Goal: Download file/media

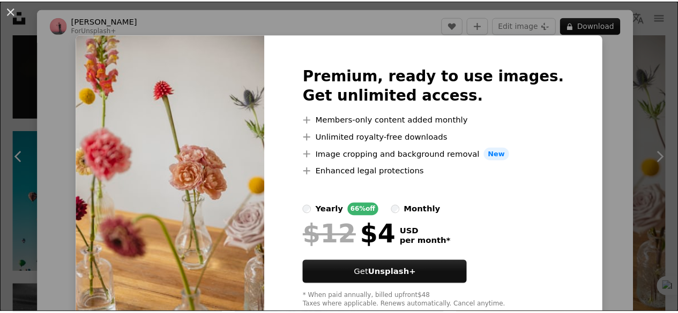
scroll to position [109, 0]
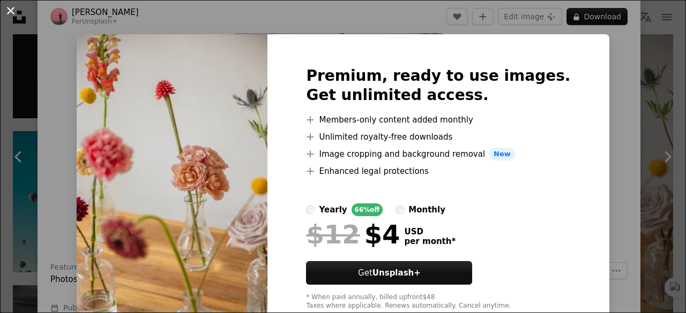
click at [13, 15] on button "An X shape" at bounding box center [10, 10] width 13 height 13
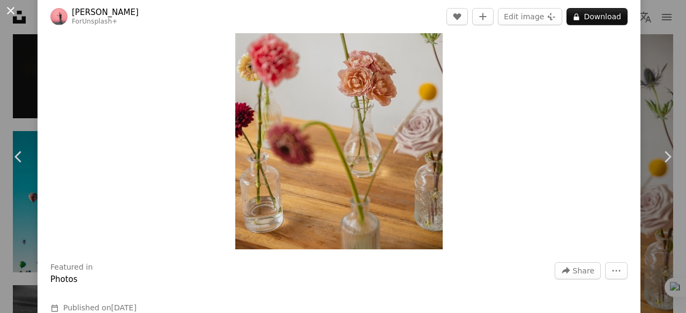
click at [6, 14] on button "An X shape" at bounding box center [10, 10] width 13 height 13
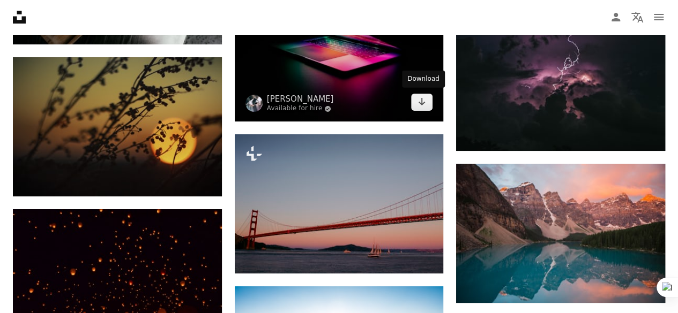
scroll to position [2006, 0]
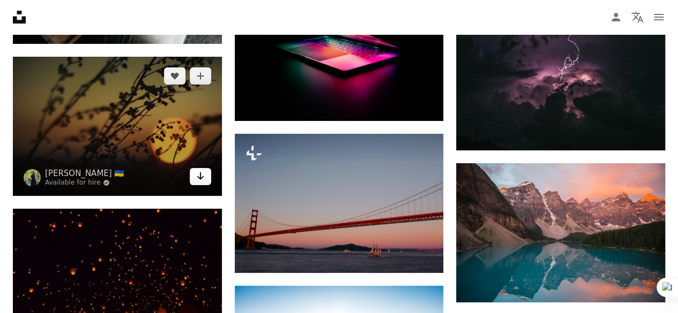
click at [205, 172] on link "Arrow pointing down" at bounding box center [200, 176] width 21 height 17
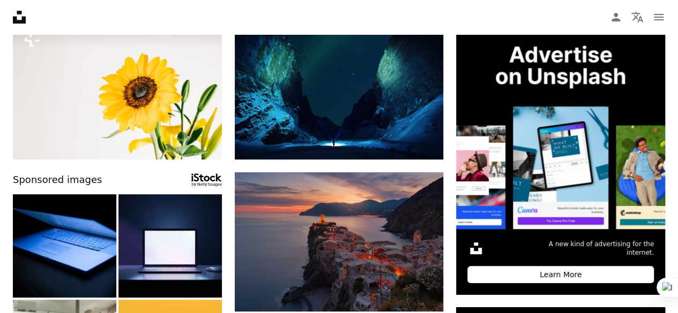
scroll to position [0, 0]
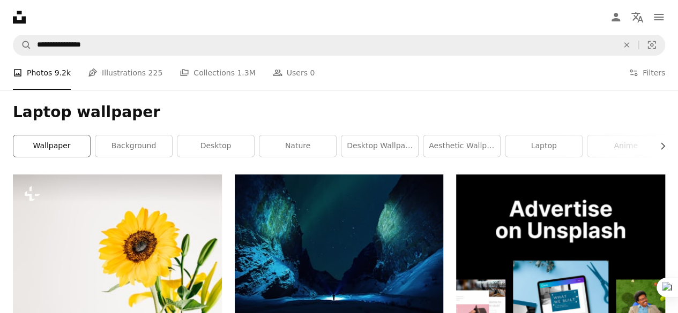
click at [64, 139] on link "wallpaper" at bounding box center [51, 146] width 77 height 21
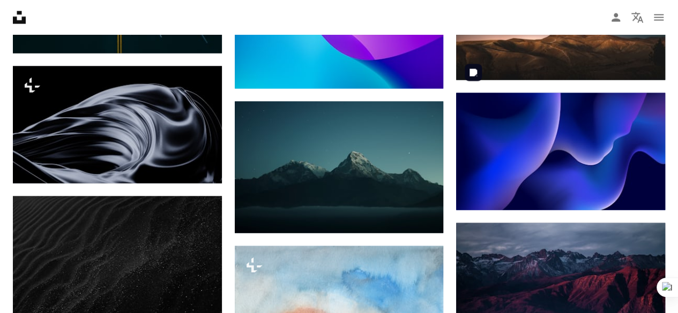
scroll to position [1038, 0]
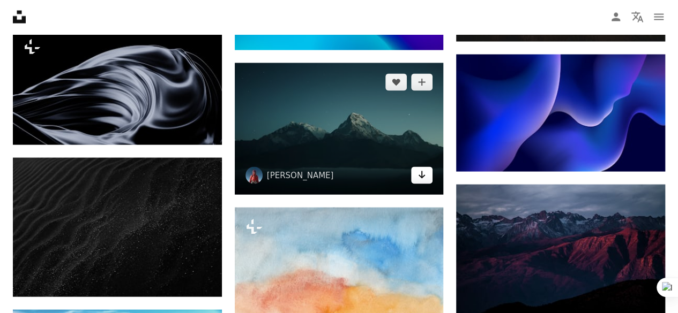
click at [422, 178] on icon "Arrow pointing down" at bounding box center [421, 175] width 9 height 13
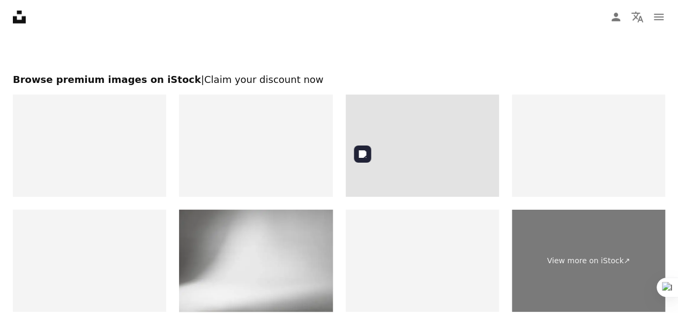
scroll to position [1514, 0]
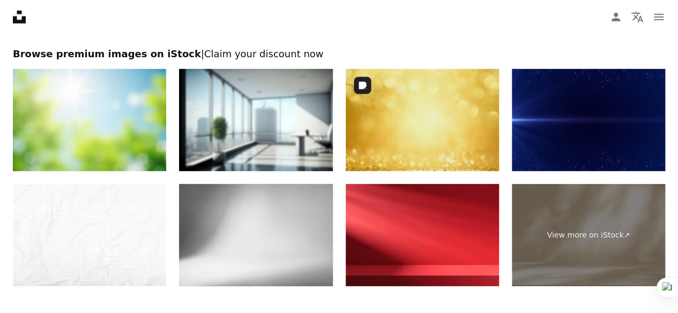
click at [431, 141] on img at bounding box center [422, 120] width 153 height 102
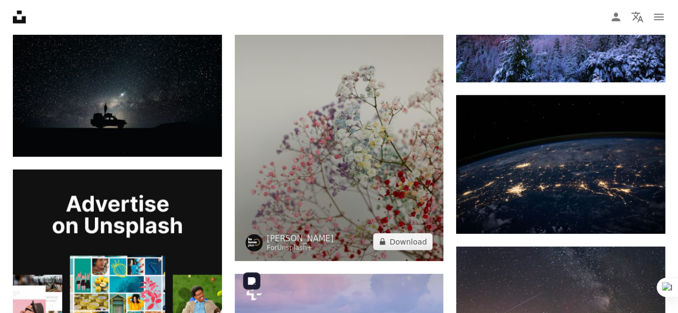
scroll to position [1414, 0]
